Goal: Find specific page/section: Find specific page/section

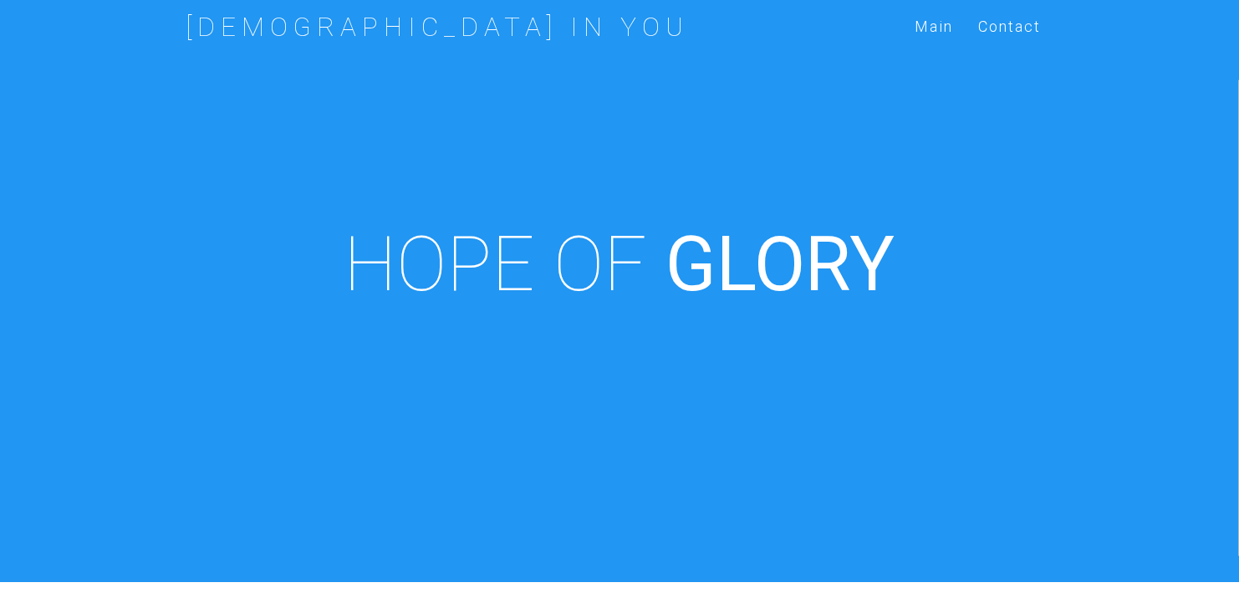
scroll to position [582, 0]
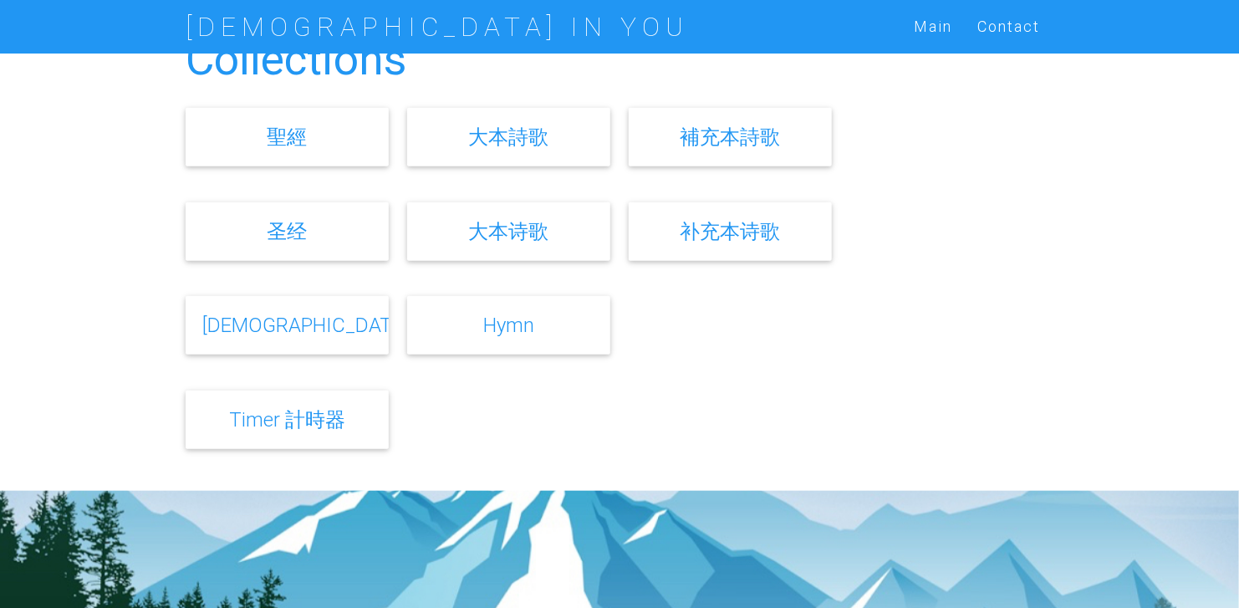
click at [74, 329] on div "Collections 聖經 大本詩歌 補充本詩歌 圣经 大本诗歌 补充本诗歌 Bible Hymn" at bounding box center [619, 245] width 1239 height 491
click at [499, 324] on link "Hymn" at bounding box center [508, 325] width 51 height 24
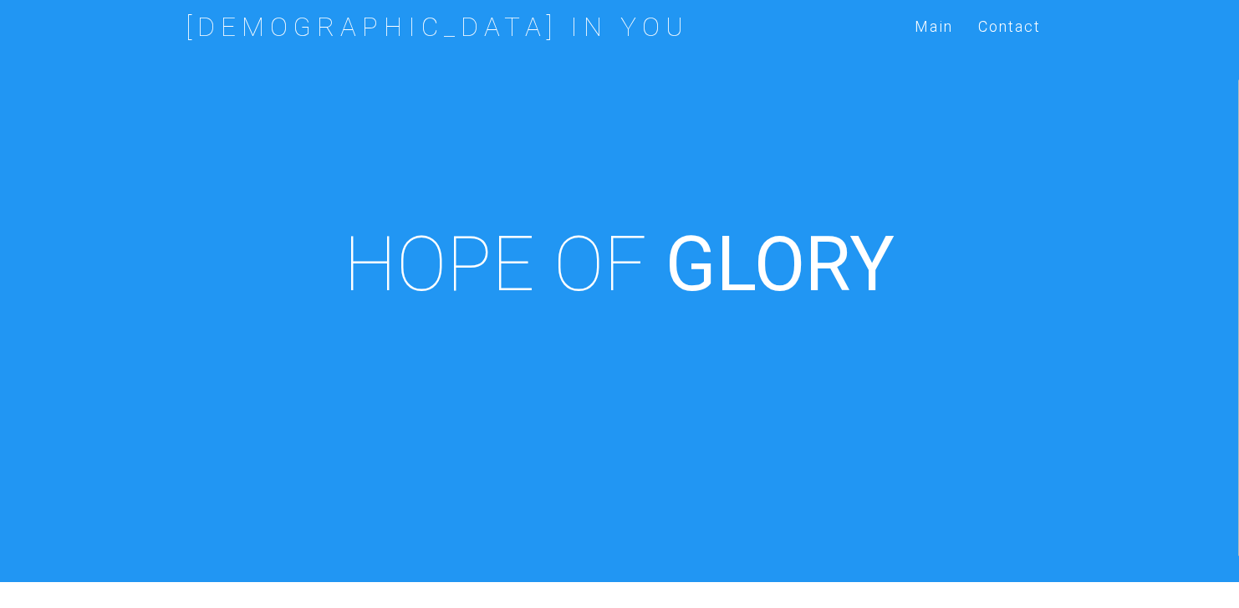
scroll to position [582, 0]
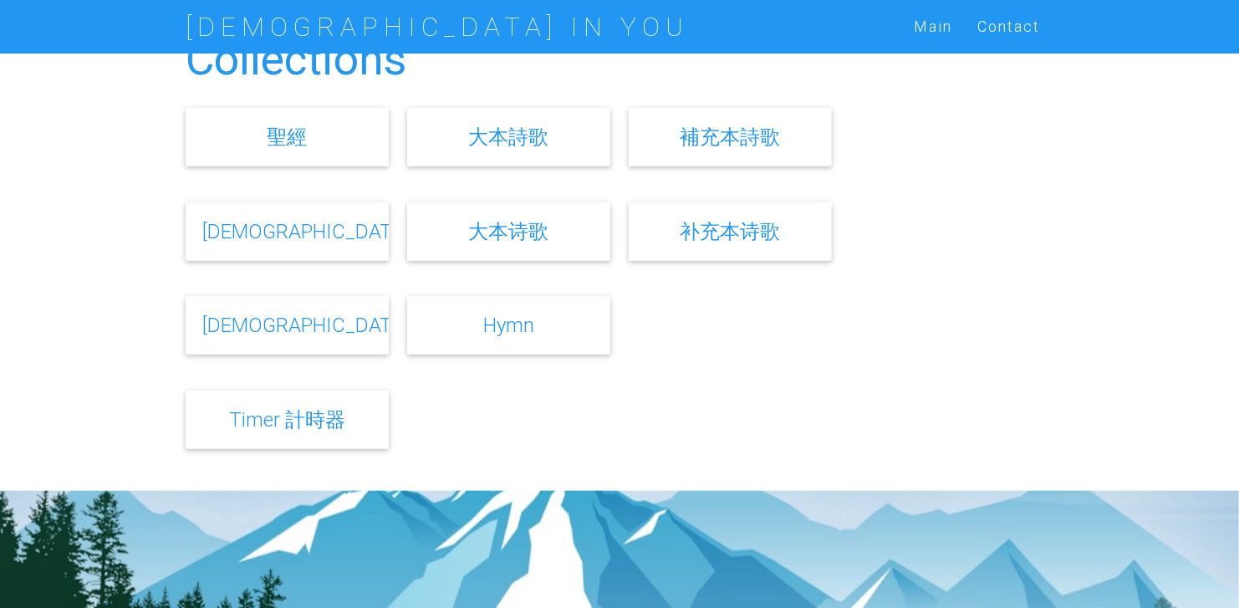
click at [308, 325] on link "[DEMOGRAPHIC_DATA]" at bounding box center [305, 325] width 207 height 24
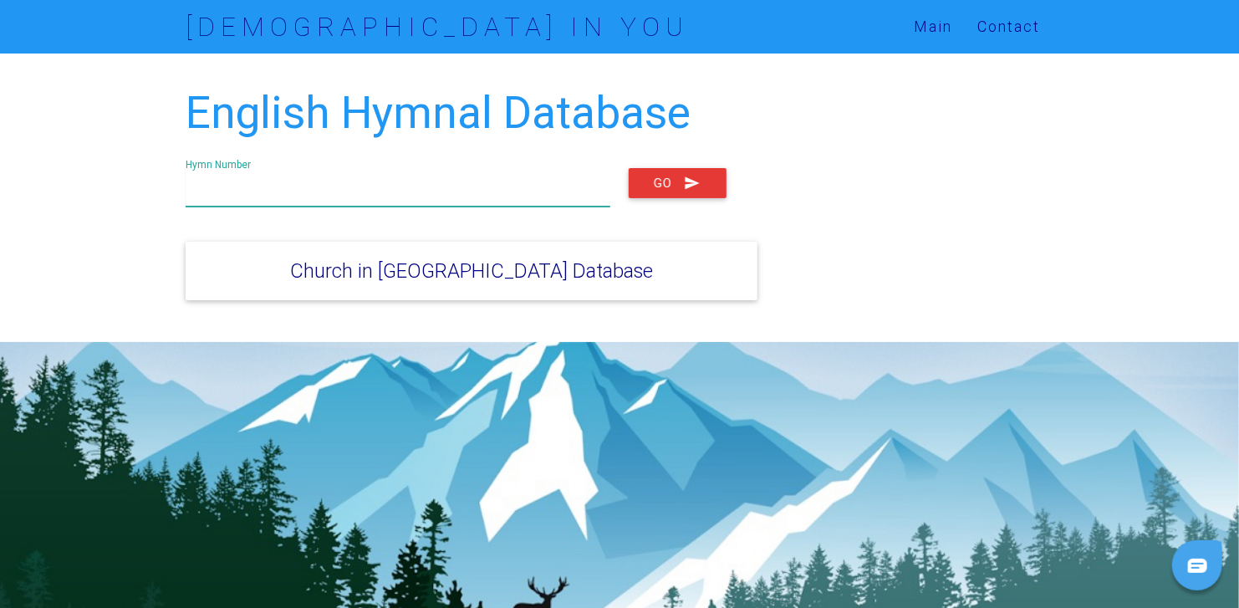
click at [298, 189] on input "text" at bounding box center [398, 187] width 424 height 38
type input "1225"
click at [629, 168] on button "Go" at bounding box center [678, 183] width 98 height 30
click at [671, 178] on button "Go" at bounding box center [678, 183] width 98 height 30
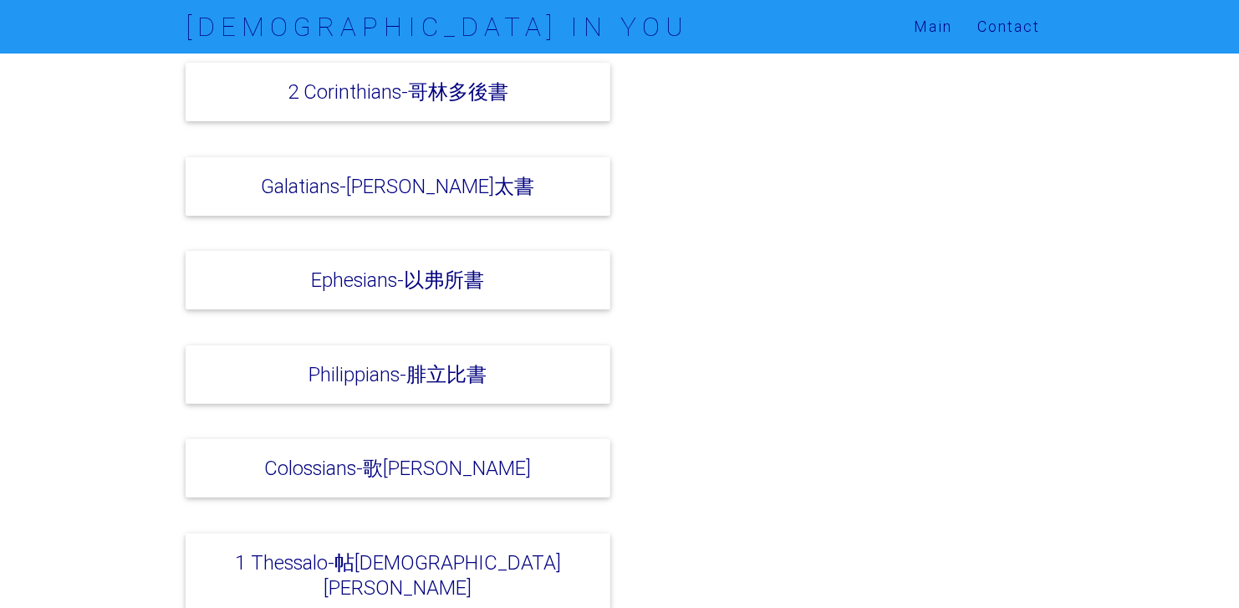
scroll to position [4482, 0]
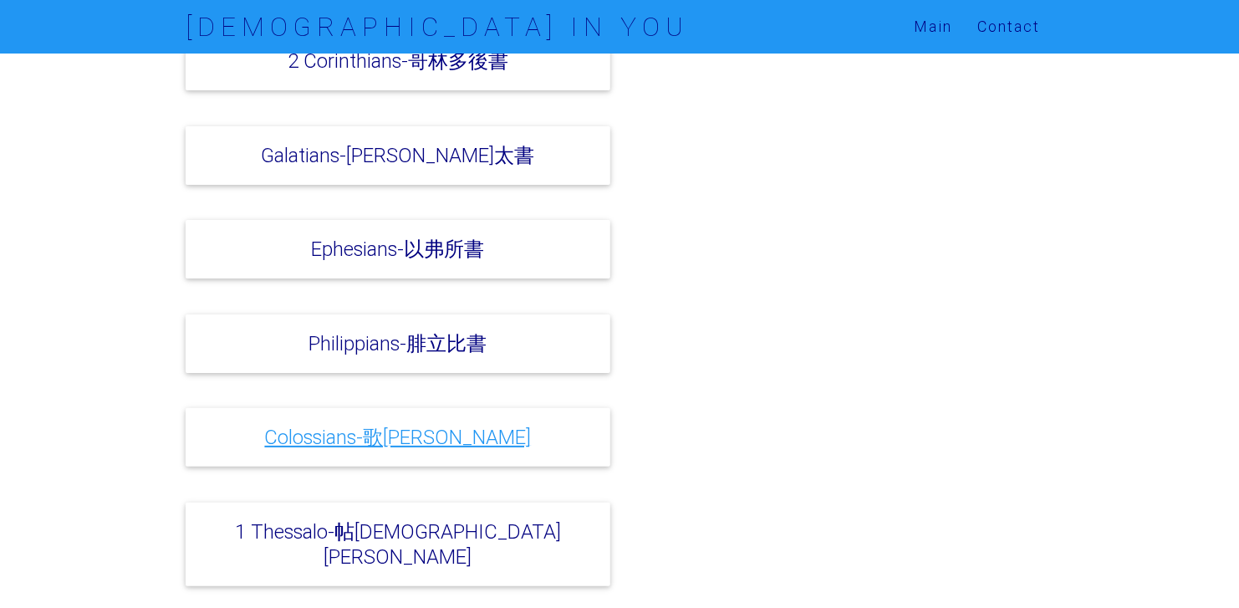
click at [448, 425] on link "Colossians-歌羅西書" at bounding box center [398, 437] width 267 height 24
